Goal: Task Accomplishment & Management: Manage account settings

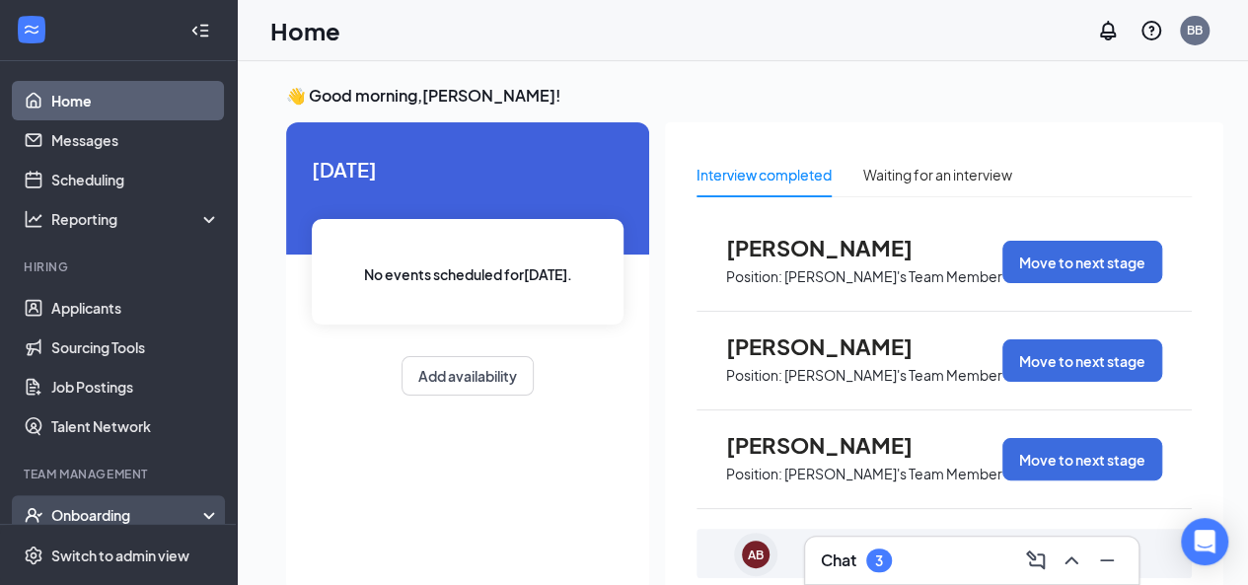
click at [100, 509] on div "Onboarding" at bounding box center [127, 515] width 152 height 20
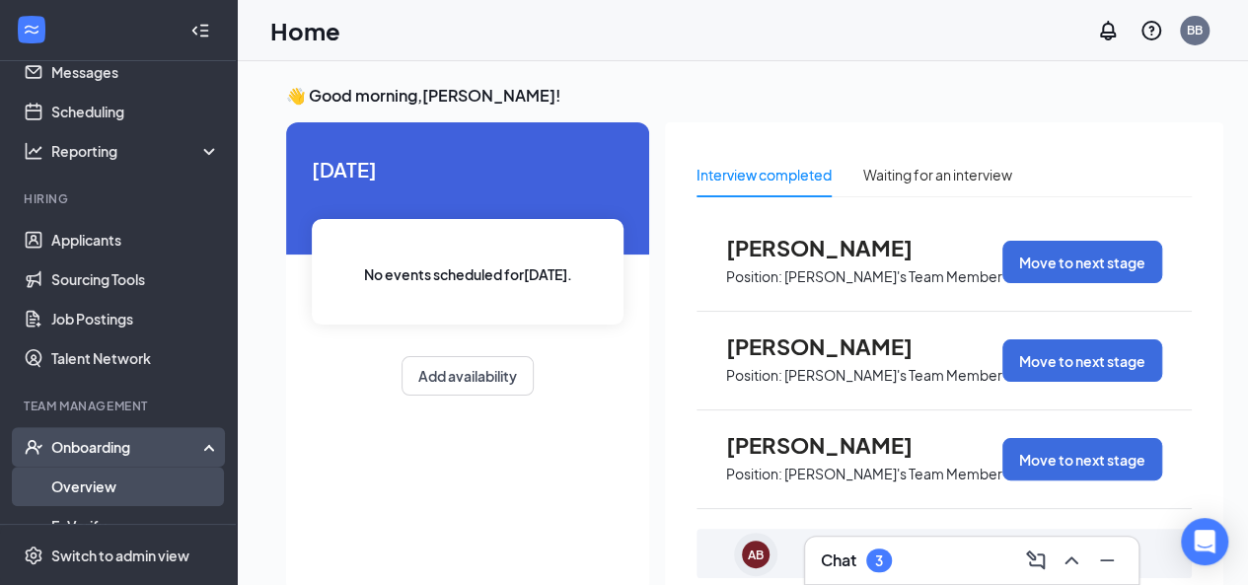
scroll to position [99, 0]
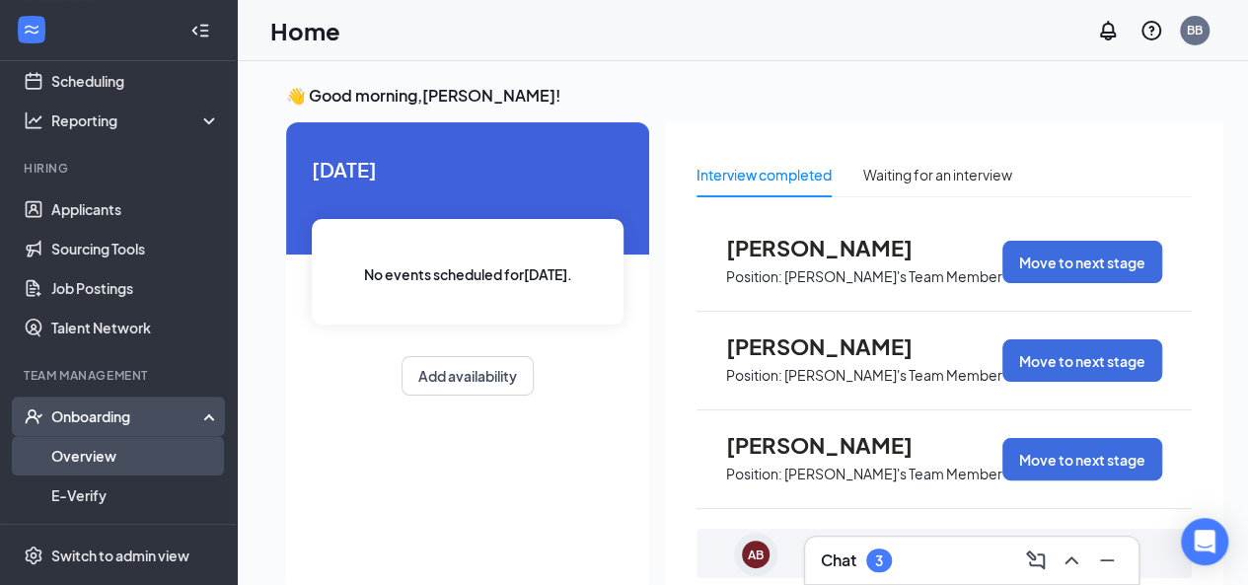
click at [130, 455] on link "Overview" at bounding box center [135, 455] width 169 height 39
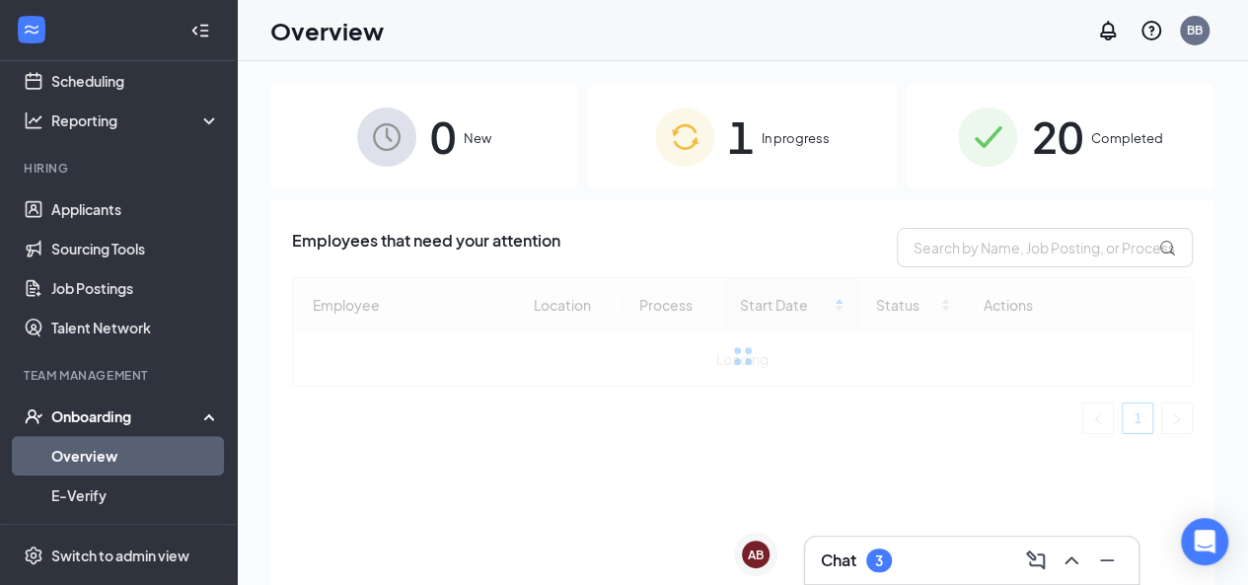
click at [1014, 120] on img at bounding box center [987, 137] width 59 height 59
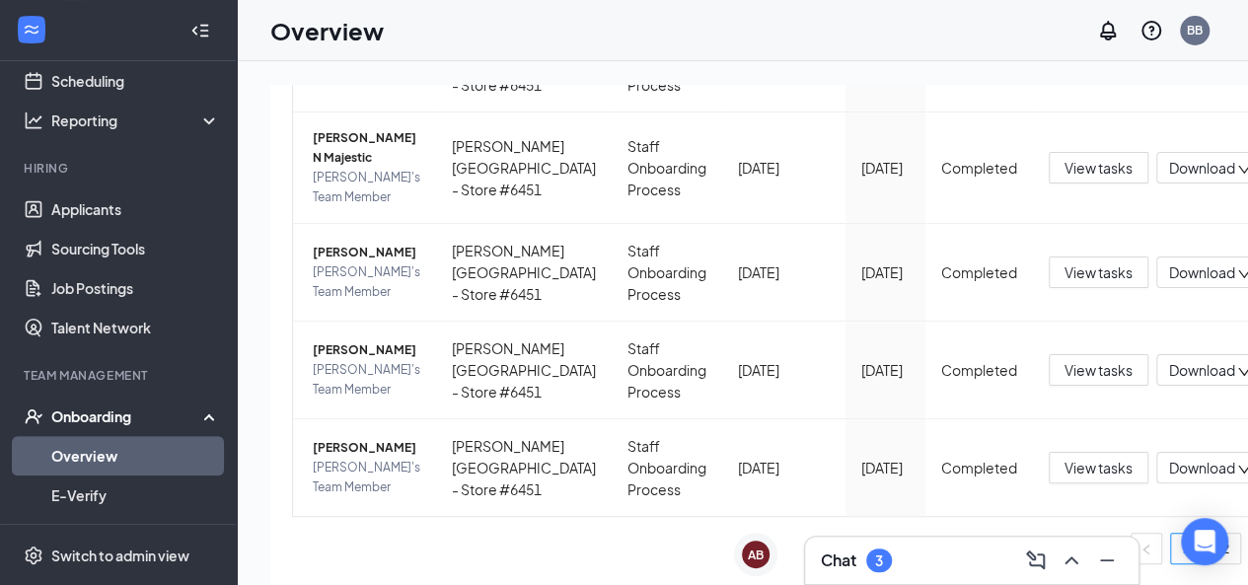
scroll to position [819, 0]
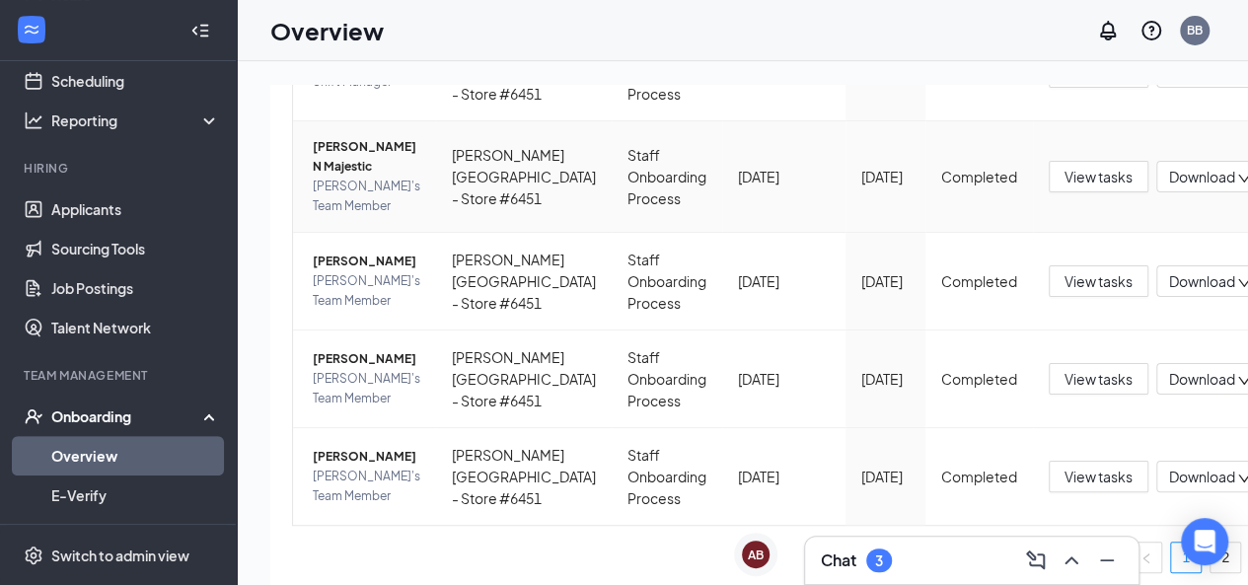
click at [337, 177] on span "[PERSON_NAME] N Majestic" at bounding box center [367, 156] width 108 height 39
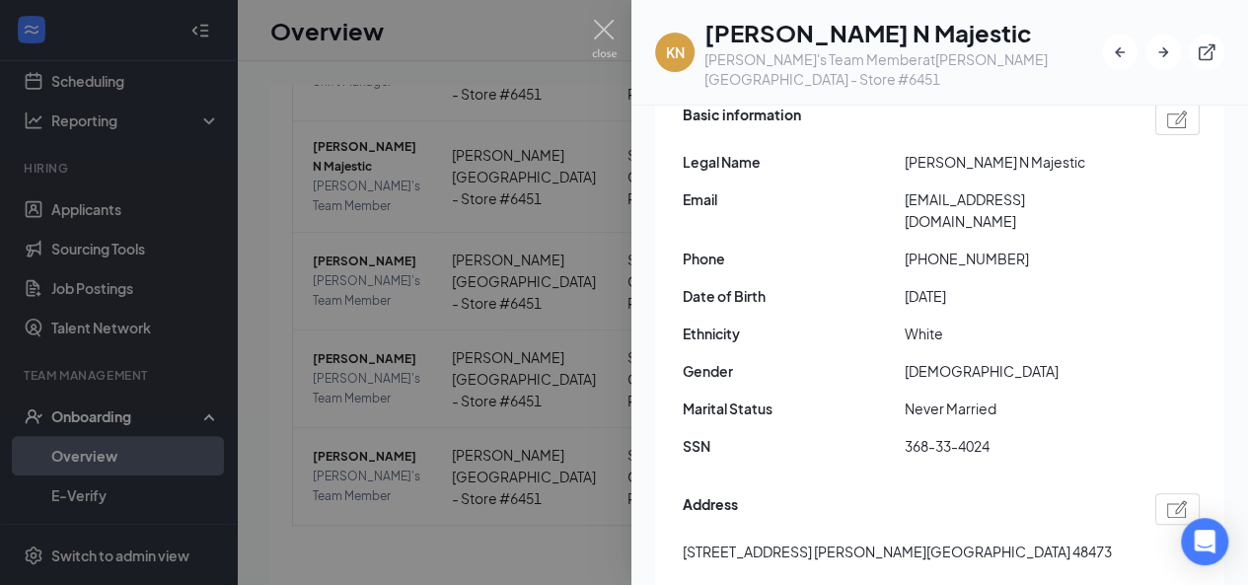
scroll to position [99, 0]
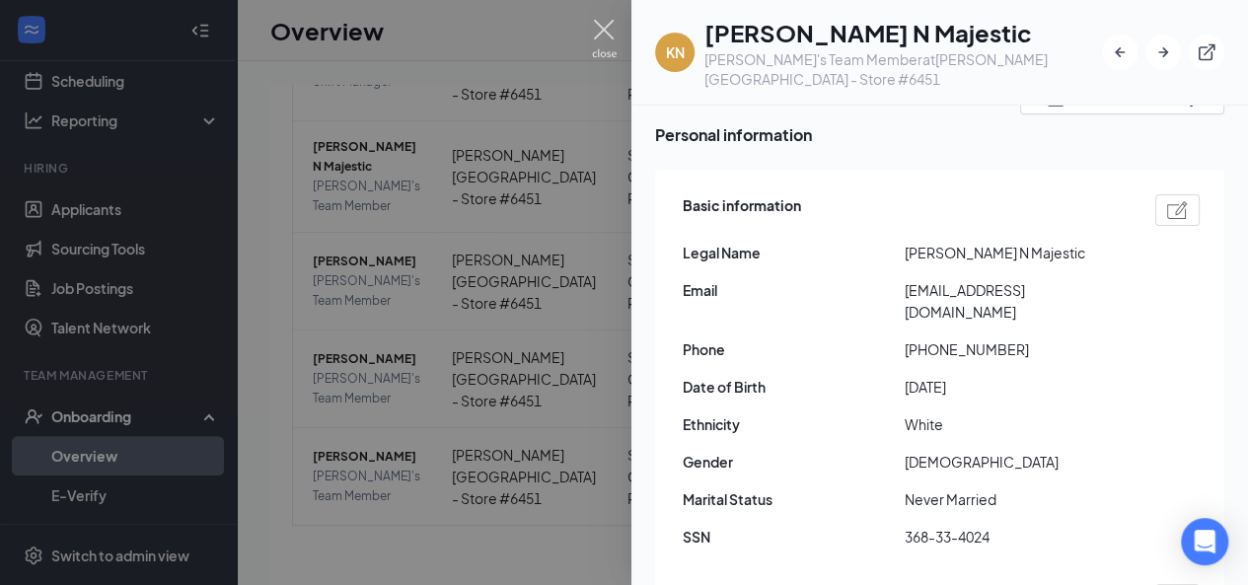
click at [608, 30] on img at bounding box center [604, 39] width 25 height 38
